Goal: Task Accomplishment & Management: Manage account settings

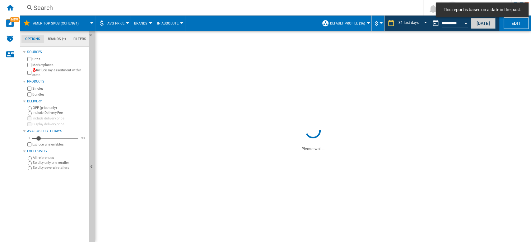
click at [484, 23] on button "[DATE]" at bounding box center [482, 23] width 25 height 12
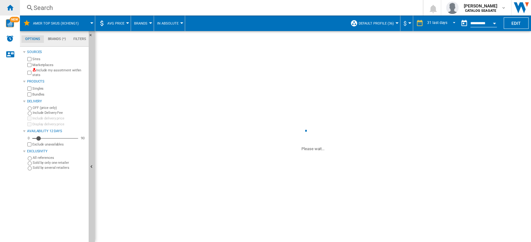
click at [12, 9] on ng-md-icon "Home" at bounding box center [9, 7] width 7 height 7
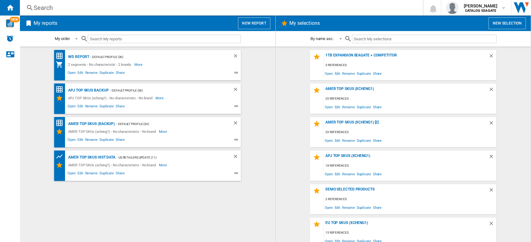
scroll to position [39, 0]
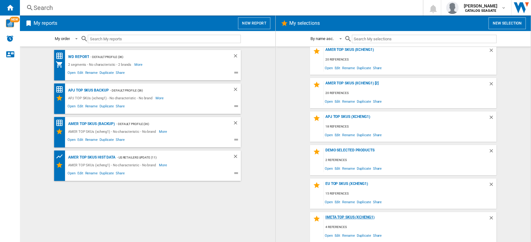
click at [351, 217] on div "IMETA TOP SKUs (xcheng1)" at bounding box center [406, 219] width 164 height 8
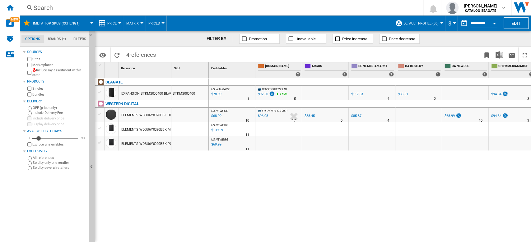
click at [436, 24] on span "Default profile (36)" at bounding box center [420, 23] width 35 height 4
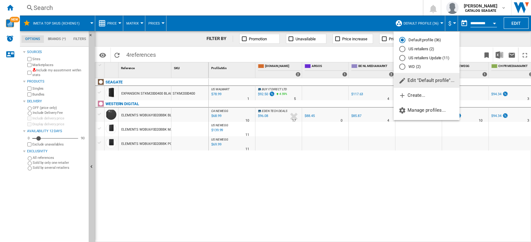
click at [432, 83] on button "Edit "Default profile"..." at bounding box center [426, 80] width 66 height 15
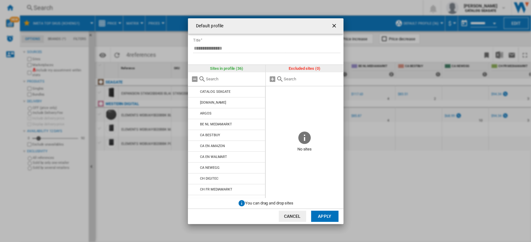
click at [290, 215] on button "Cancel" at bounding box center [292, 216] width 27 height 11
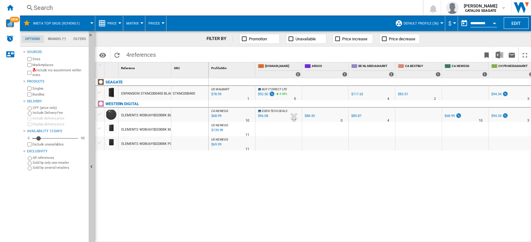
click at [438, 21] on button "Default profile (36)" at bounding box center [422, 24] width 38 height 16
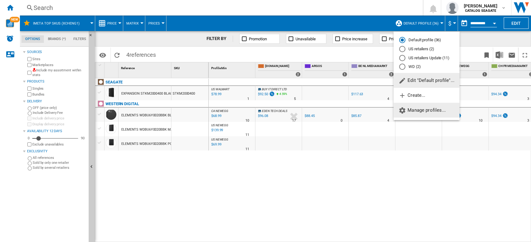
click at [436, 110] on span "Manage profiles..." at bounding box center [421, 111] width 47 height 6
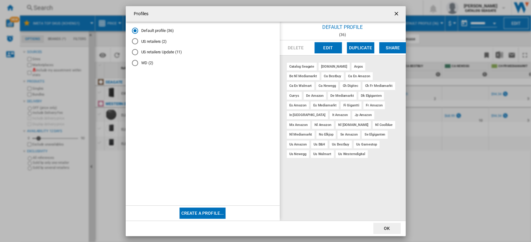
click at [209, 216] on button "Create a profile..." at bounding box center [202, 213] width 46 height 11
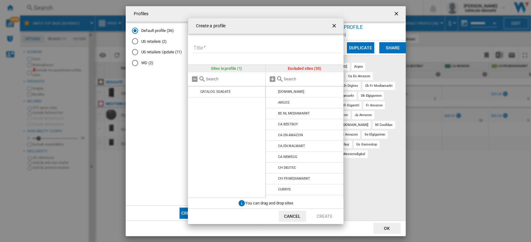
click at [234, 52] on input "Title" at bounding box center [266, 48] width 147 height 9
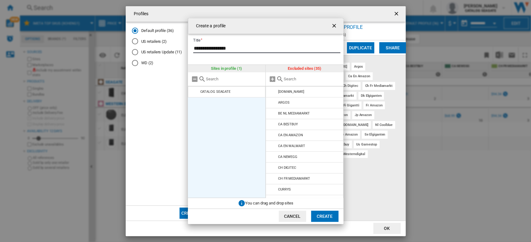
type input "**********"
click at [244, 129] on ul "CATALOG SEAGATE" at bounding box center [227, 142] width 78 height 112
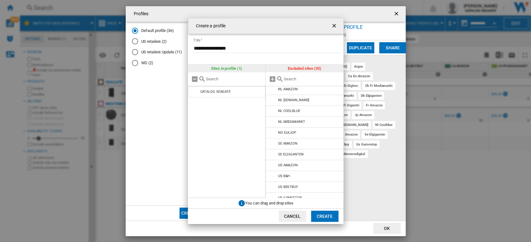
scroll to position [249, 0]
click at [298, 80] on input "Create a ..." at bounding box center [312, 79] width 57 height 5
type input "amazon"
click at [270, 146] on md-icon "Create a ..." at bounding box center [272, 146] width 7 height 7
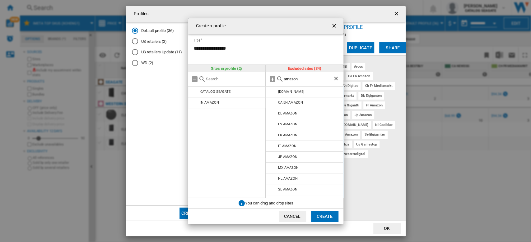
click at [324, 218] on button "Create" at bounding box center [324, 216] width 27 height 11
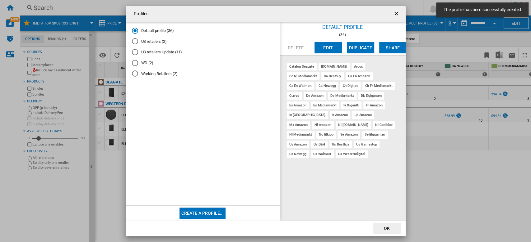
click at [164, 75] on md-radio-button "Working Retailers (2)" at bounding box center [202, 74] width 141 height 6
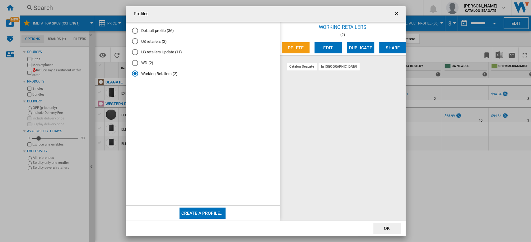
click at [393, 225] on button "OK" at bounding box center [386, 228] width 27 height 11
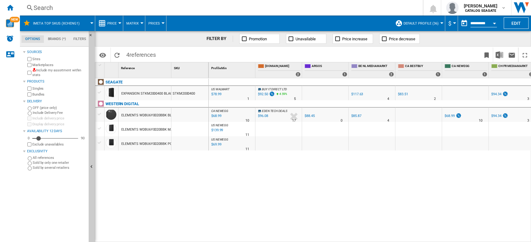
click at [436, 24] on button "Default profile (36)" at bounding box center [422, 24] width 38 height 16
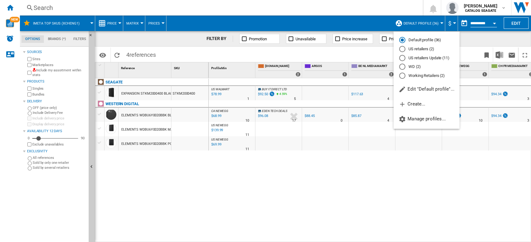
click at [436, 74] on md-radio-button "Working Retailers (2)" at bounding box center [426, 76] width 55 height 6
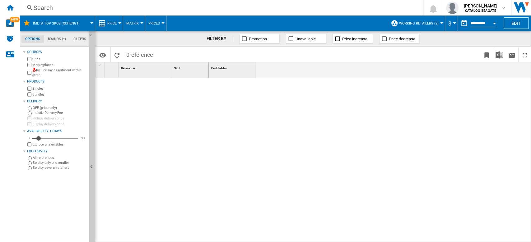
click at [440, 23] on div at bounding box center [441, 23] width 3 height 2
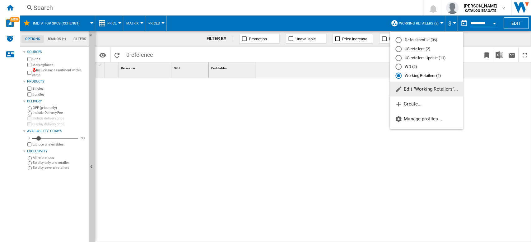
click at [349, 103] on md-backdrop at bounding box center [265, 121] width 531 height 242
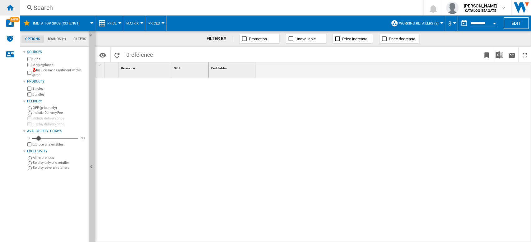
click at [13, 8] on ng-md-icon "Home" at bounding box center [9, 7] width 7 height 7
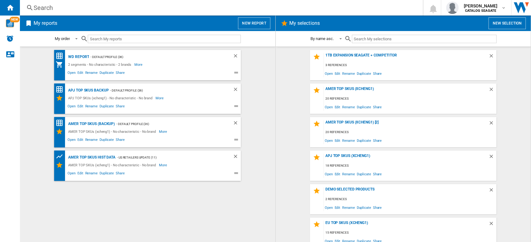
scroll to position [39, 0]
click at [105, 157] on div "AMER TOP SKUs HIST DATA" at bounding box center [91, 158] width 49 height 8
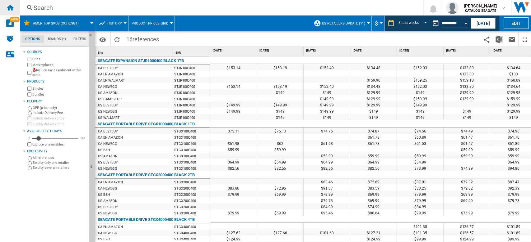
click at [11, 7] on ng-md-icon "Home" at bounding box center [9, 7] width 7 height 7
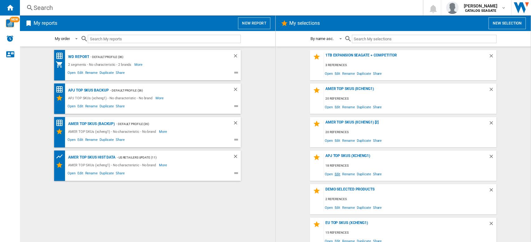
click at [335, 173] on span "Edit" at bounding box center [337, 174] width 8 height 8
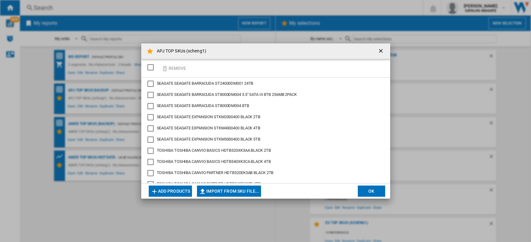
click at [378, 52] on ng-md-icon "getI18NText('BUTTONS.CLOSE_DIALOG')" at bounding box center [380, 51] width 7 height 7
